Goal: Information Seeking & Learning: Check status

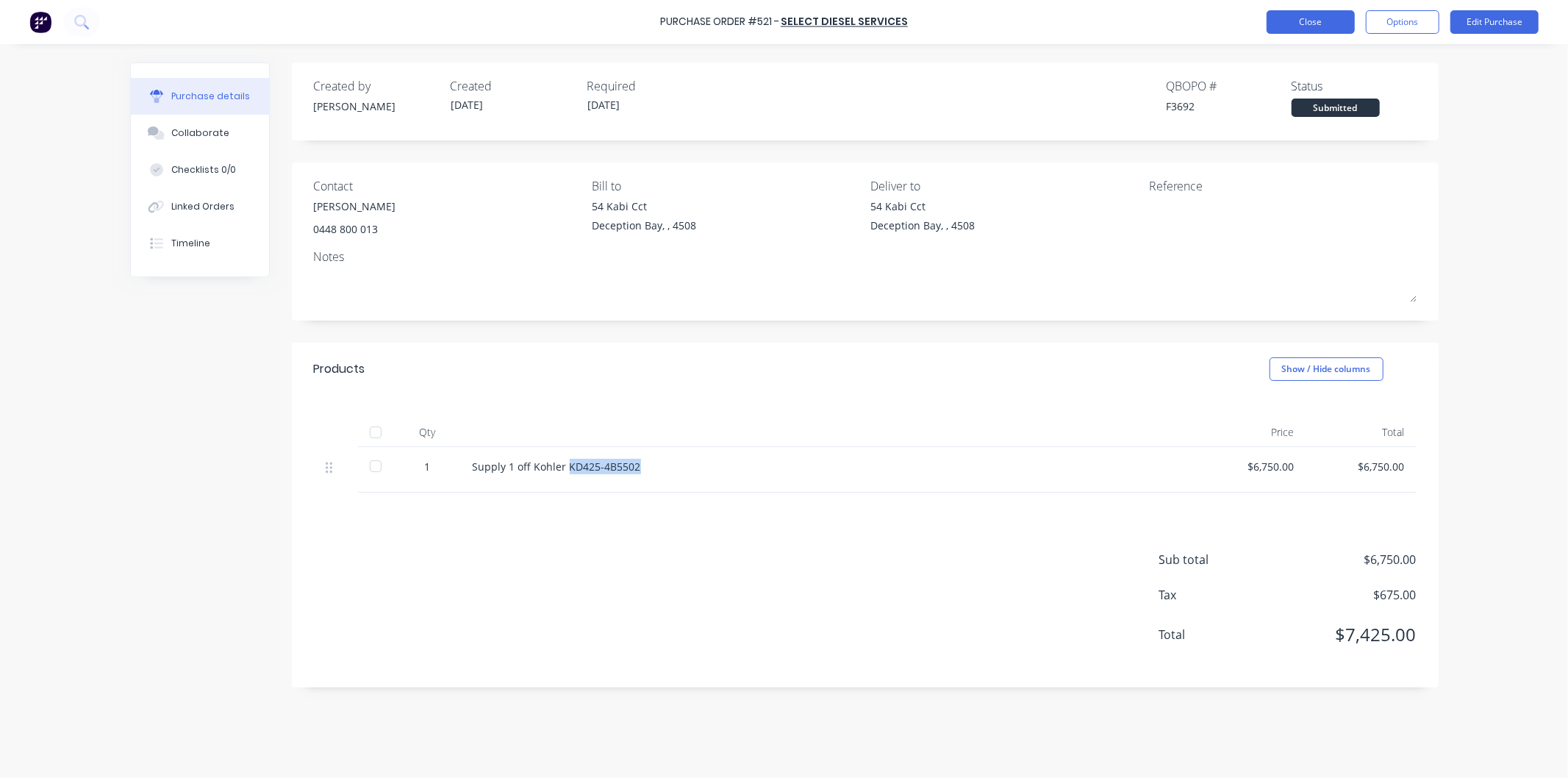
click at [1318, 19] on button "Close" at bounding box center [1310, 22] width 88 height 24
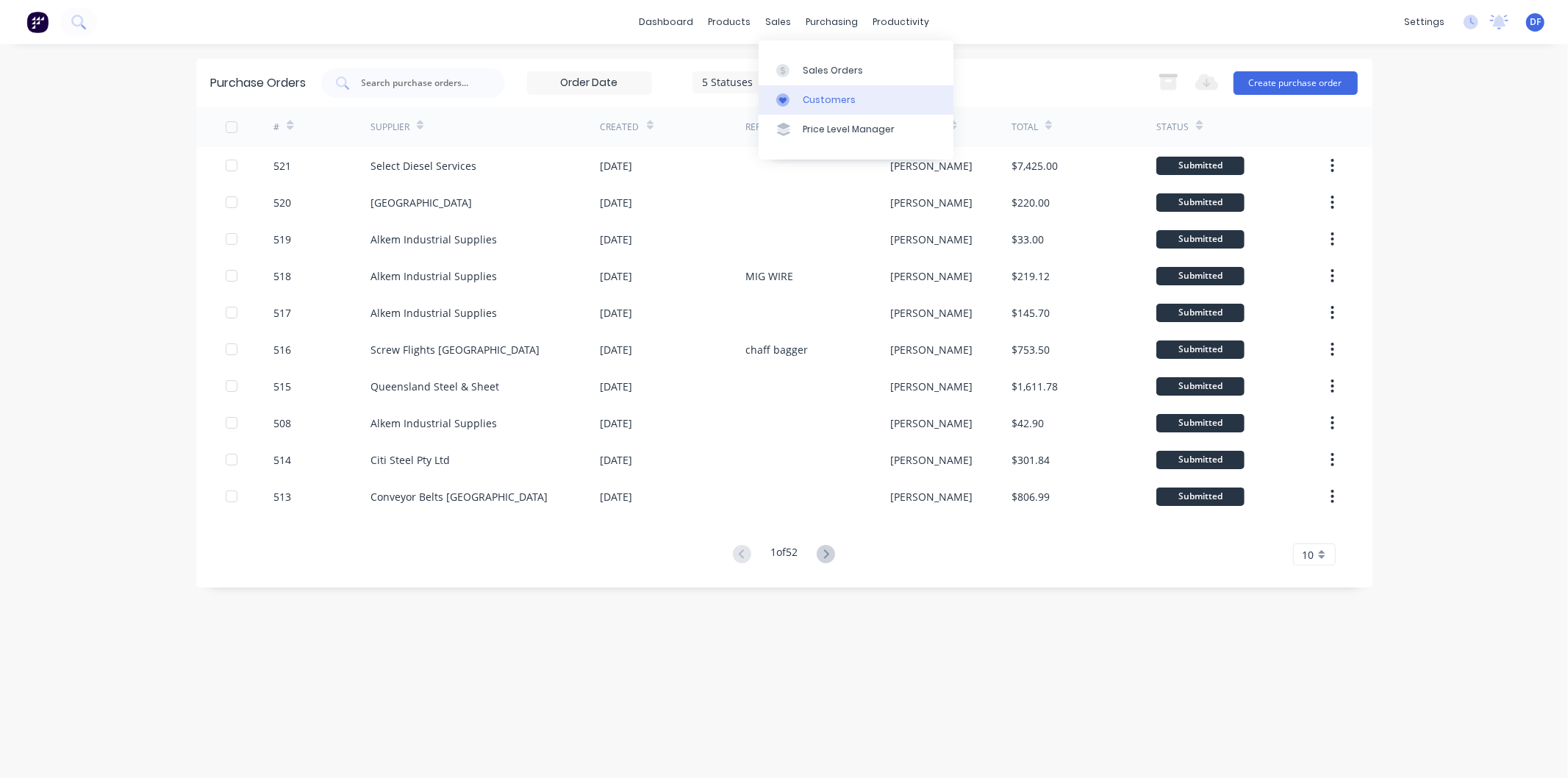
click at [816, 98] on div "Customers" at bounding box center [829, 100] width 53 height 13
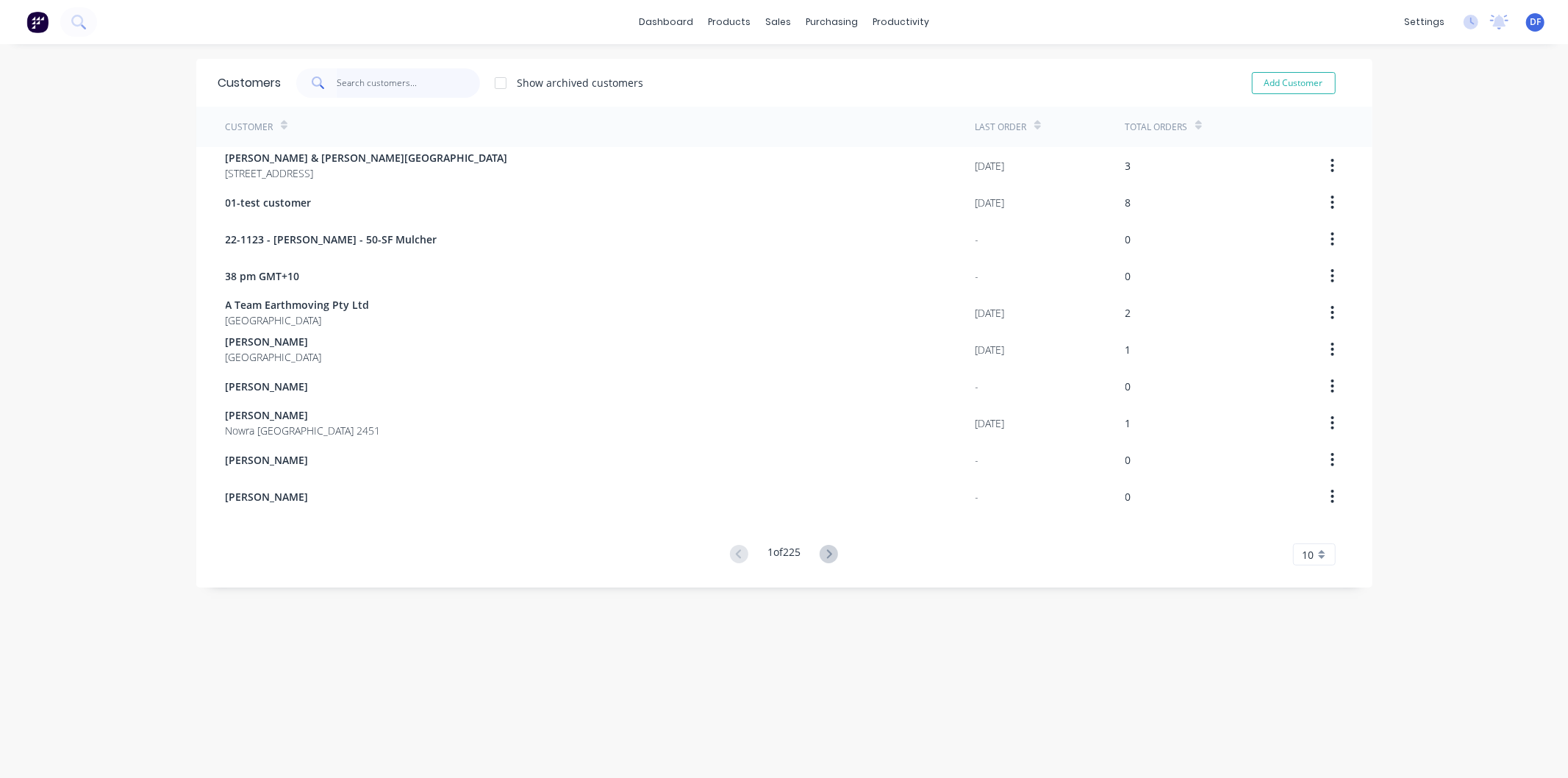
click at [365, 75] on input "text" at bounding box center [408, 83] width 144 height 29
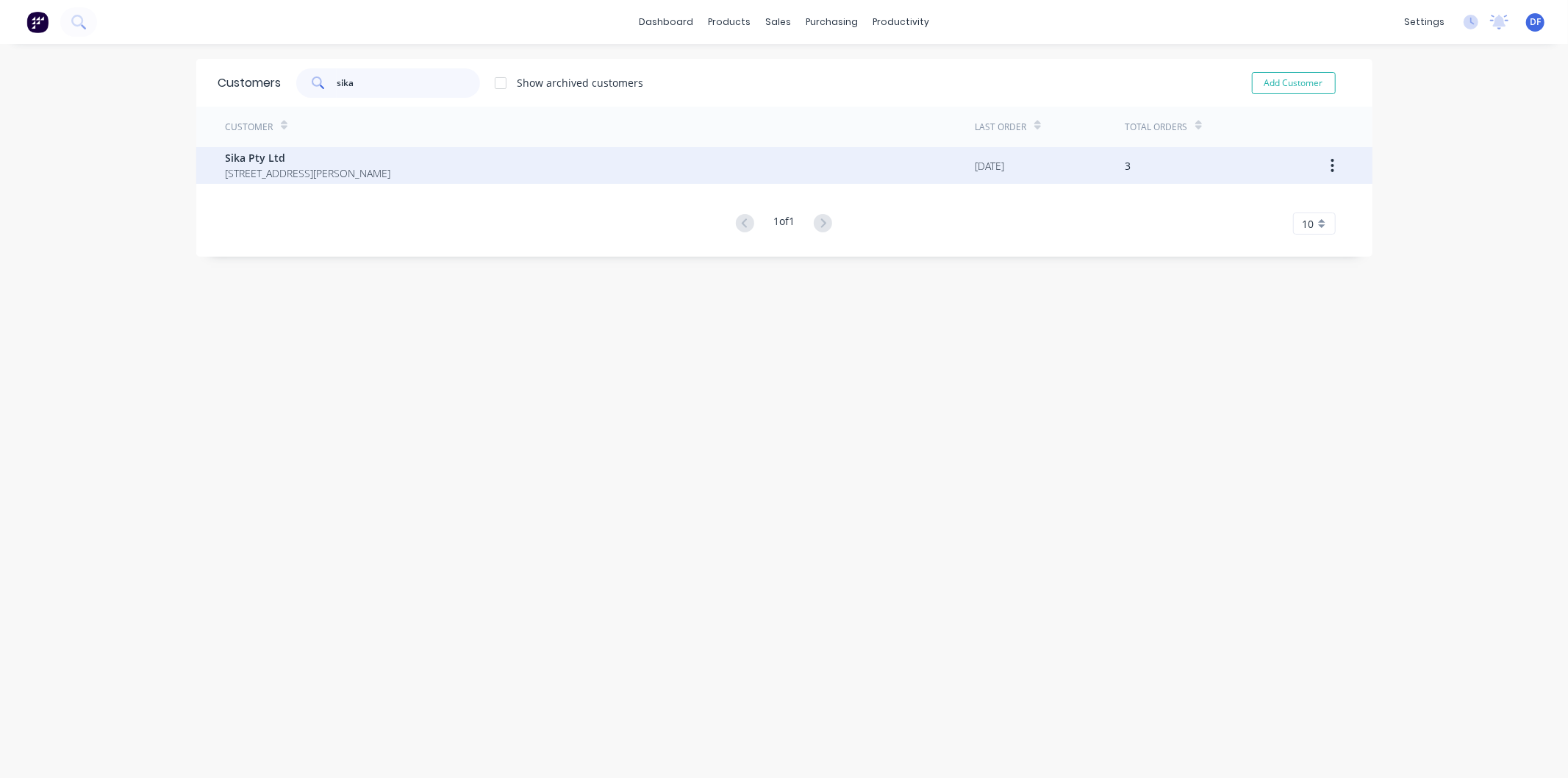
type input "sika"
click at [266, 167] on span "[STREET_ADDRESS][PERSON_NAME]" at bounding box center [308, 173] width 166 height 16
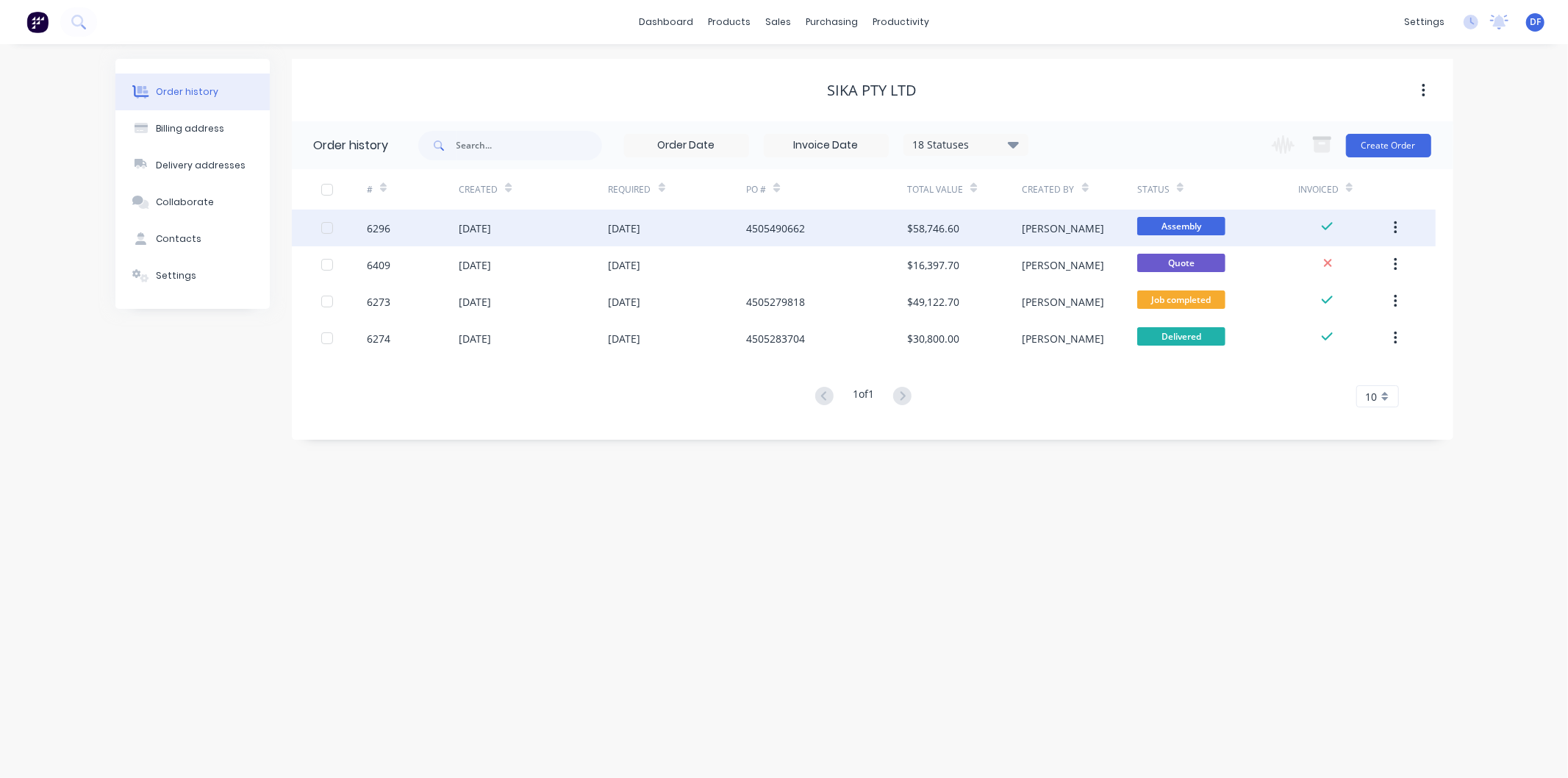
click at [622, 224] on div "[DATE]" at bounding box center [624, 228] width 32 height 16
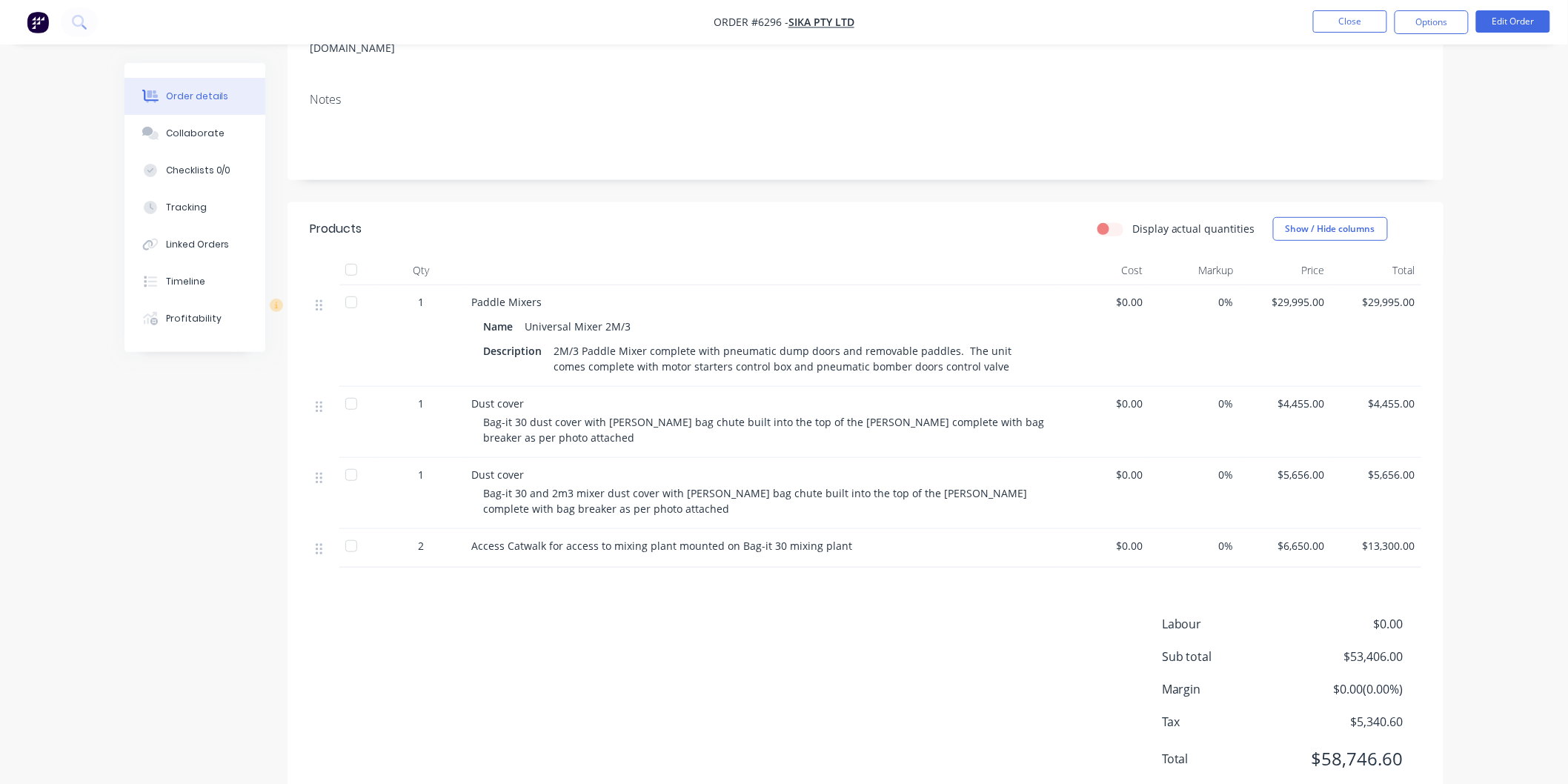
scroll to position [247, 0]
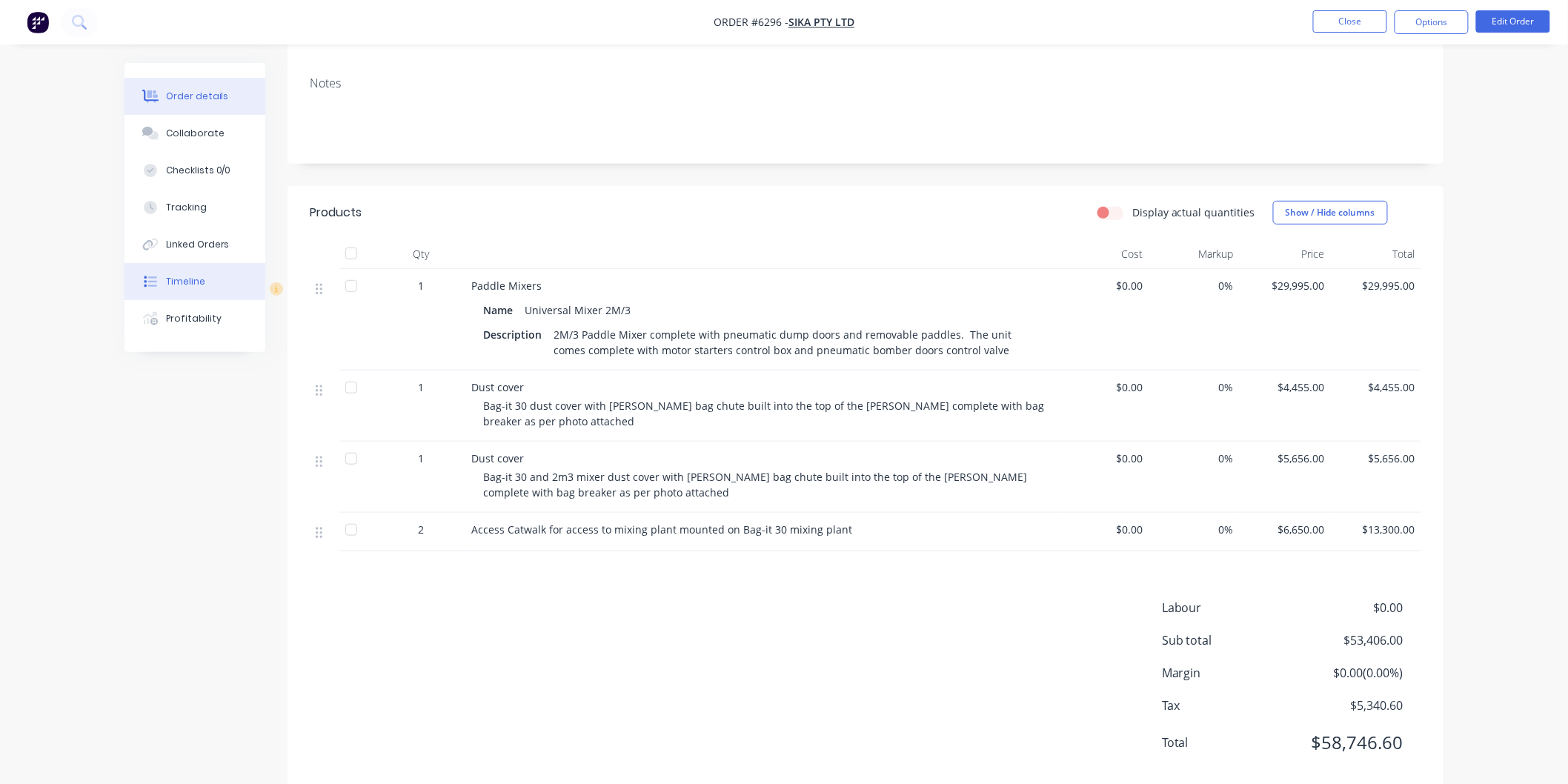
click at [179, 273] on button "Timeline" at bounding box center [195, 281] width 141 height 37
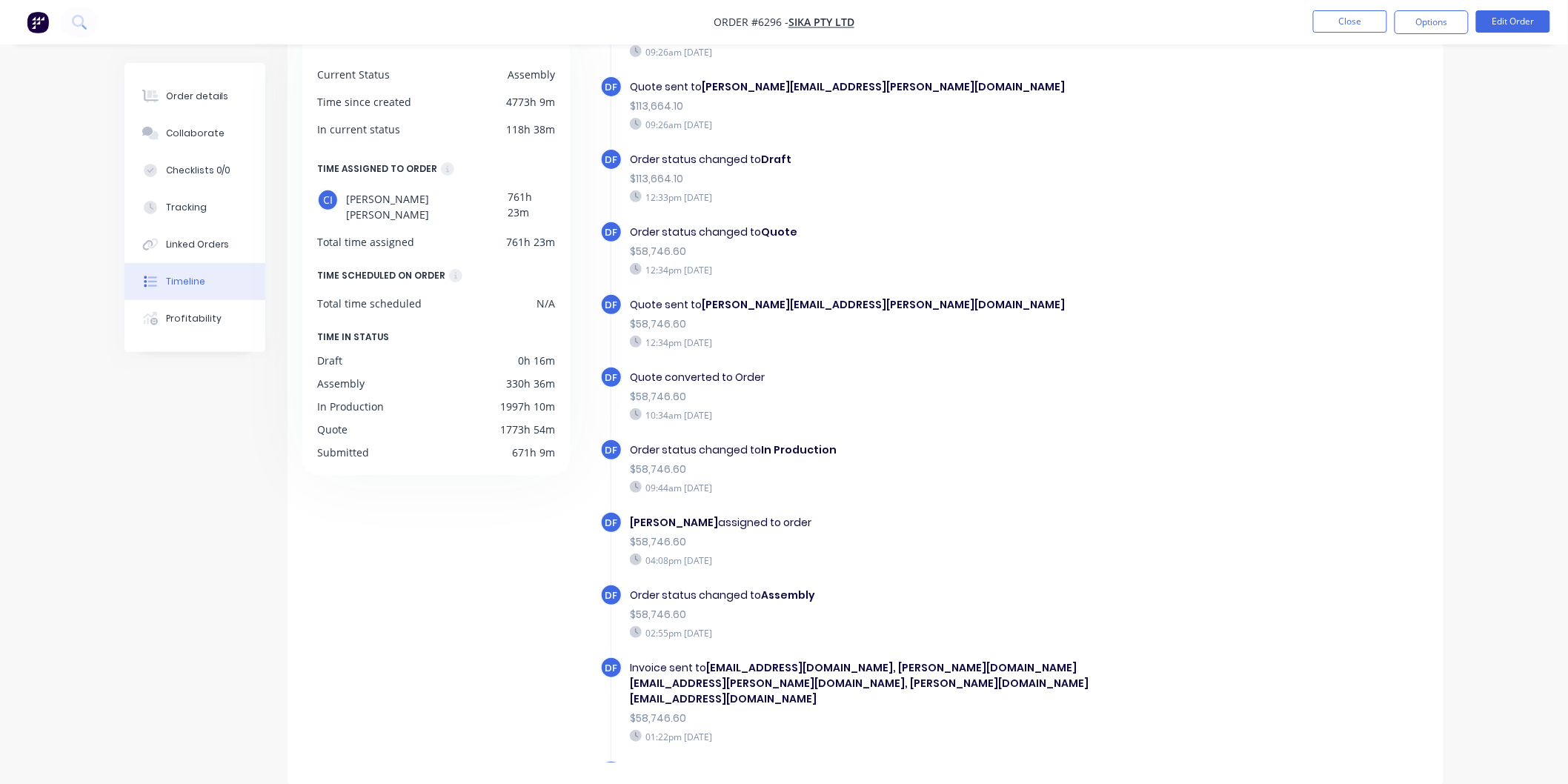
scroll to position [400, 0]
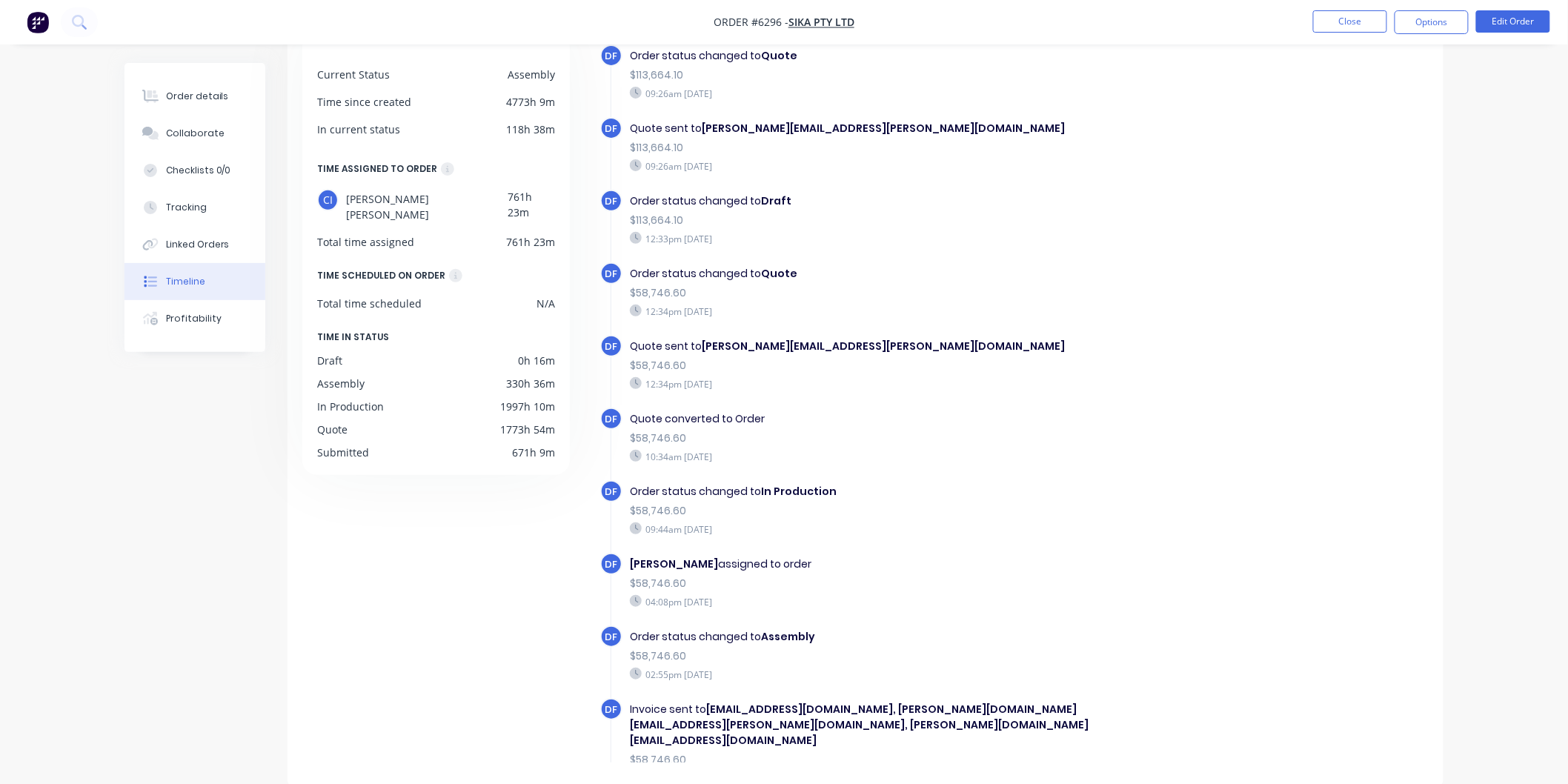
click at [715, 339] on b "[PERSON_NAME][EMAIL_ADDRESS][PERSON_NAME][DOMAIN_NAME]" at bounding box center [884, 346] width 363 height 15
click at [609, 339] on span "DF" at bounding box center [612, 346] width 13 height 14
click at [658, 358] on div "$58,746.60" at bounding box center [886, 365] width 513 height 16
click at [661, 377] on div "12:34pm [DATE]" at bounding box center [886, 384] width 513 height 13
